Goal: Navigation & Orientation: Find specific page/section

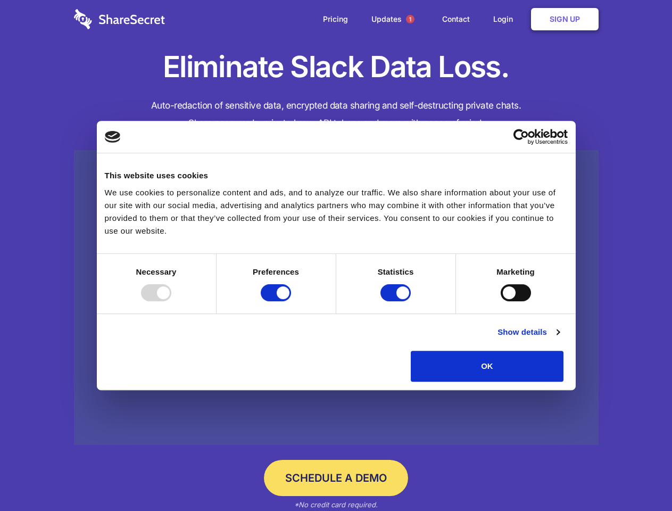
click at [171, 301] on div at bounding box center [156, 292] width 30 height 17
click at [291, 301] on input "Preferences" at bounding box center [276, 292] width 30 height 17
checkbox input "false"
click at [397, 301] on input "Statistics" at bounding box center [395, 292] width 30 height 17
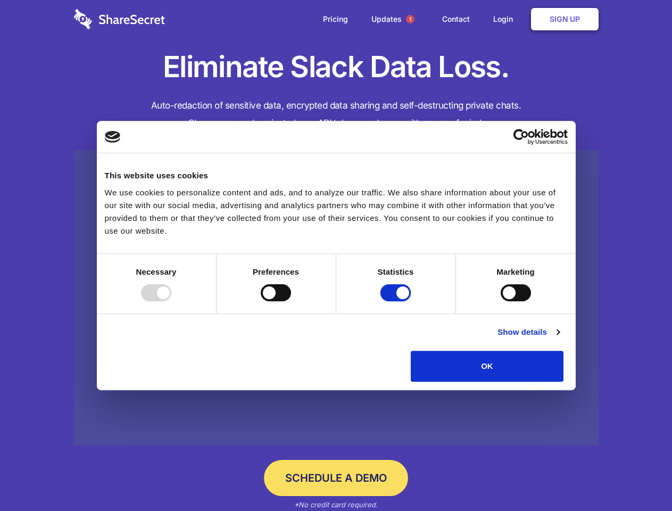
checkbox input "false"
click at [501, 301] on input "Marketing" at bounding box center [516, 292] width 30 height 17
checkbox input "true"
click at [559, 338] on link "Show details" at bounding box center [528, 332] width 62 height 13
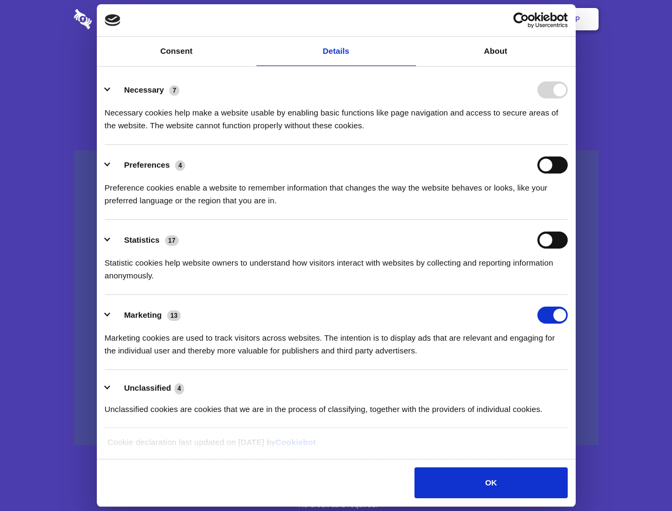
click at [568, 145] on li "Necessary 7 Necessary cookies help make a website usable by enabling basic func…" at bounding box center [336, 107] width 463 height 75
click at [410, 19] on span "1" at bounding box center [410, 19] width 9 height 9
